Goal: Transaction & Acquisition: Purchase product/service

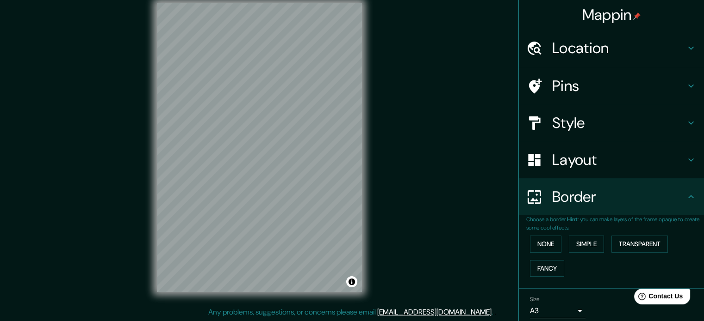
scroll to position [35, 0]
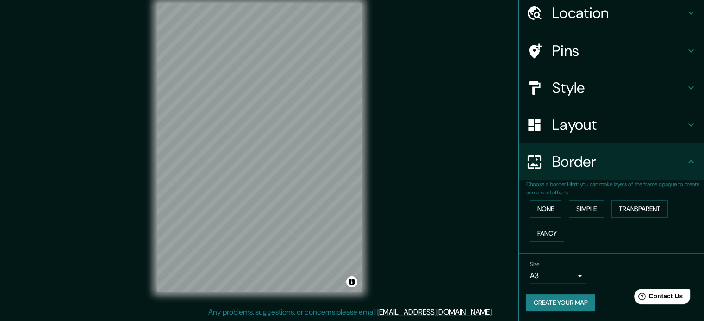
click at [395, 0] on html "Mappin Location Pins Style Layout Border Choose a border. Hint : you can make l…" at bounding box center [352, 148] width 704 height 321
click at [390, 47] on div "Mappin Location Pins Style Layout Border Choose a border. Hint : you can make l…" at bounding box center [352, 155] width 704 height 334
click at [422, 38] on div "Mappin Location Pins Style Layout Border Choose a border. Hint : you can make l…" at bounding box center [352, 155] width 704 height 334
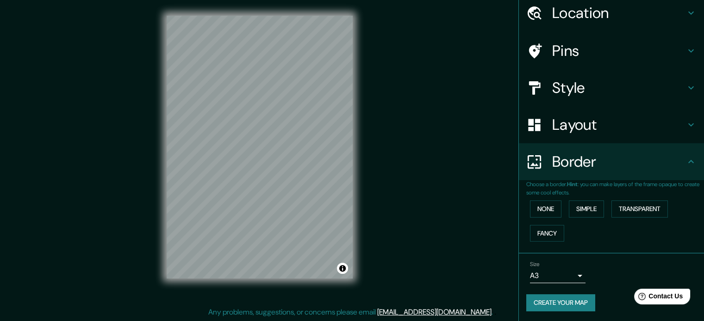
click at [364, 131] on div "© Mapbox © OpenStreetMap Improve this map" at bounding box center [260, 147] width 216 height 319
click at [629, 86] on h4 "Style" at bounding box center [618, 88] width 133 height 19
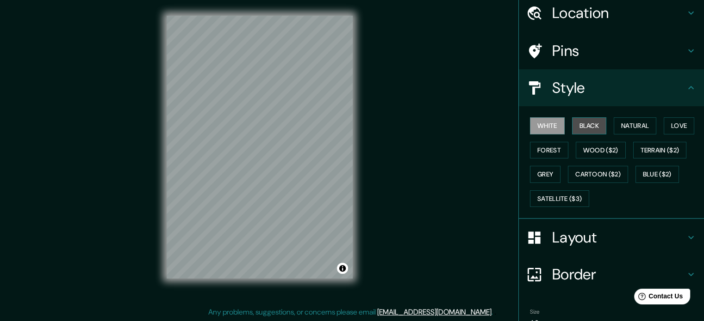
click at [576, 130] on button "Black" at bounding box center [589, 125] width 35 height 17
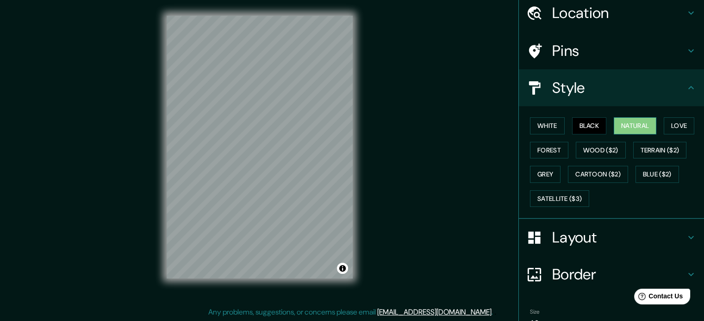
click at [618, 127] on button "Natural" at bounding box center [634, 125] width 43 height 17
click at [664, 129] on button "Love" at bounding box center [678, 125] width 31 height 17
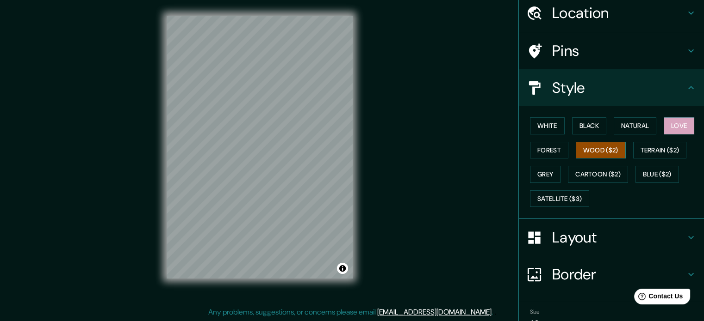
click at [613, 147] on button "Wood ($2)" at bounding box center [600, 150] width 50 height 17
click at [544, 150] on button "Forest" at bounding box center [549, 150] width 38 height 17
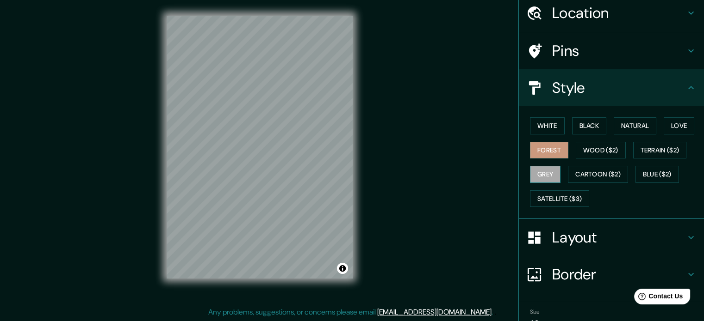
click at [537, 173] on button "Grey" at bounding box center [545, 174] width 31 height 17
click at [586, 126] on button "Black" at bounding box center [589, 125] width 35 height 17
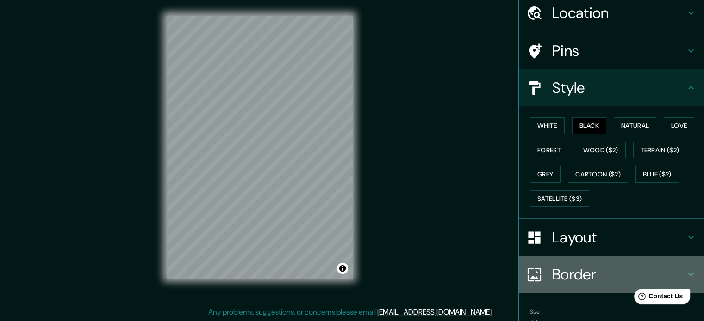
click at [597, 267] on h4 "Border" at bounding box center [618, 274] width 133 height 19
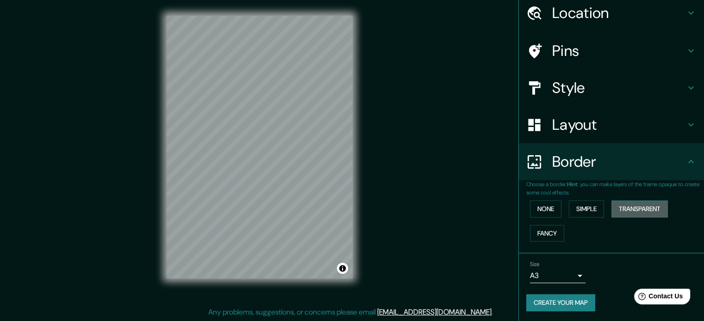
click at [618, 214] on button "Transparent" at bounding box center [639, 209] width 56 height 17
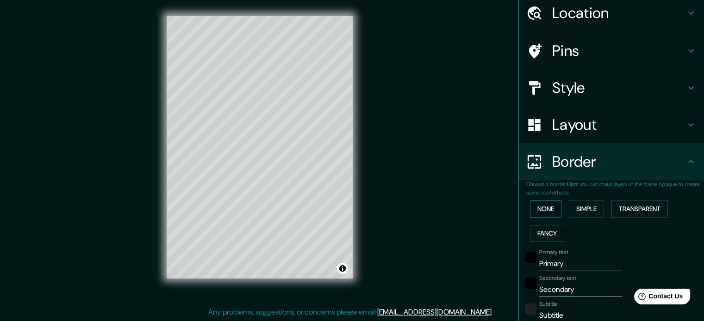
click at [536, 210] on button "None" at bounding box center [545, 209] width 31 height 17
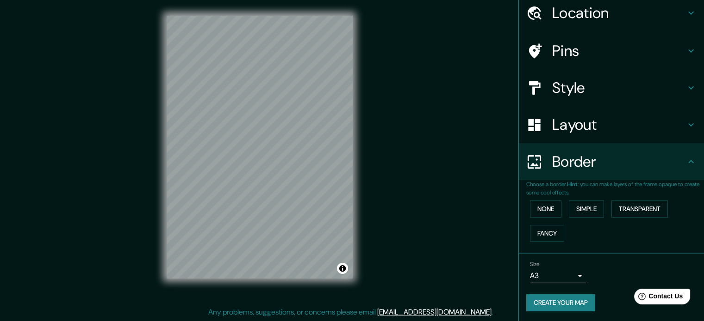
click at [629, 150] on div "Border" at bounding box center [610, 161] width 185 height 37
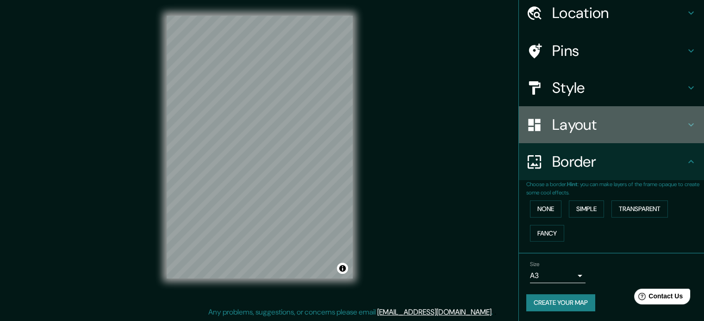
click at [638, 125] on h4 "Layout" at bounding box center [618, 125] width 133 height 19
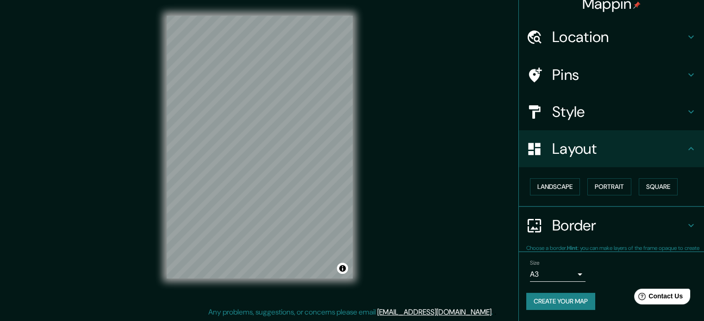
scroll to position [10, 0]
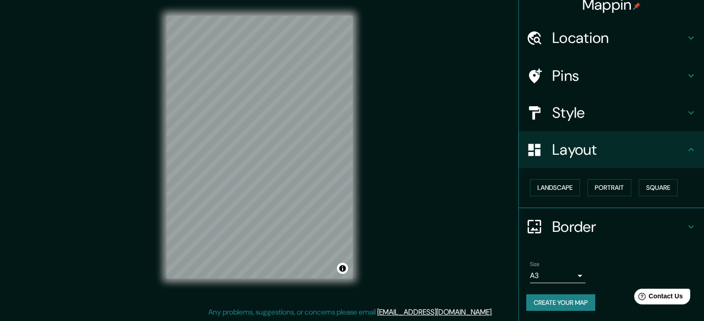
click at [577, 196] on div "Landscape Portrait Square" at bounding box center [615, 188] width 178 height 25
click at [640, 190] on button "Square" at bounding box center [657, 187] width 39 height 17
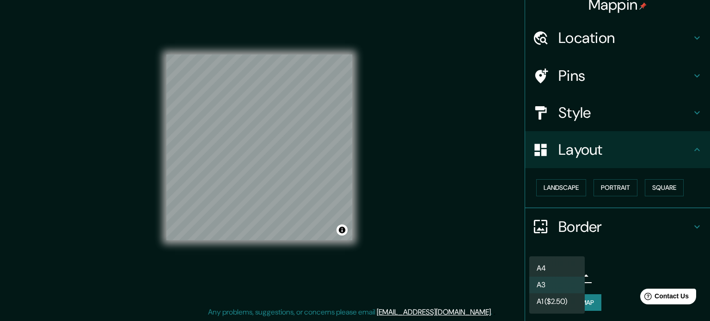
click at [556, 279] on body "Mappin Location Pins Style Layout Landscape Portrait Square Border Choose a bor…" at bounding box center [355, 148] width 710 height 321
click at [606, 269] on div at bounding box center [355, 160] width 710 height 321
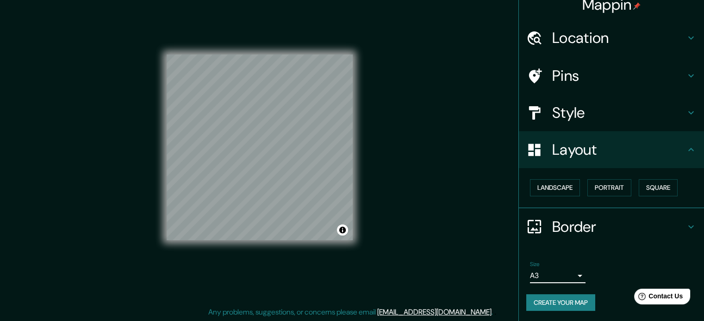
click at [572, 302] on button "Create your map" at bounding box center [560, 303] width 69 height 17
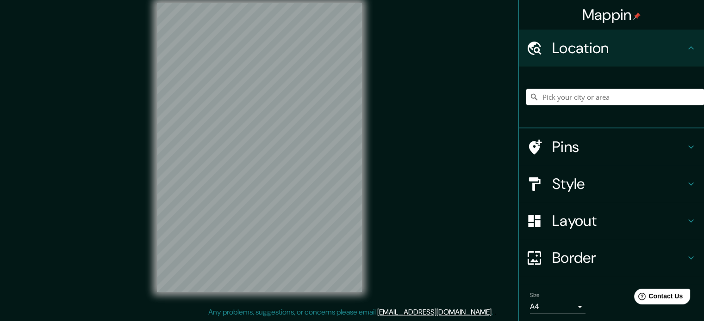
scroll to position [12, 0]
